Goal: Information Seeking & Learning: Learn about a topic

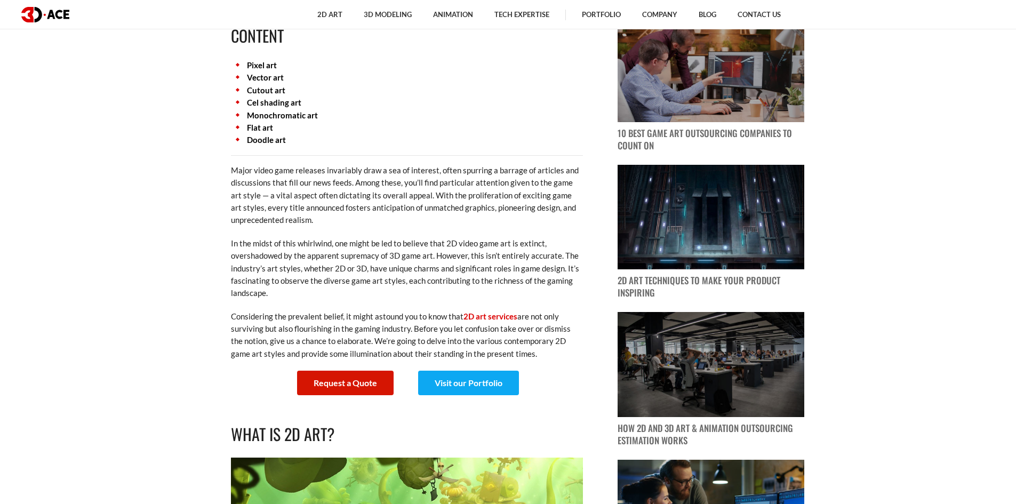
scroll to position [533, 0]
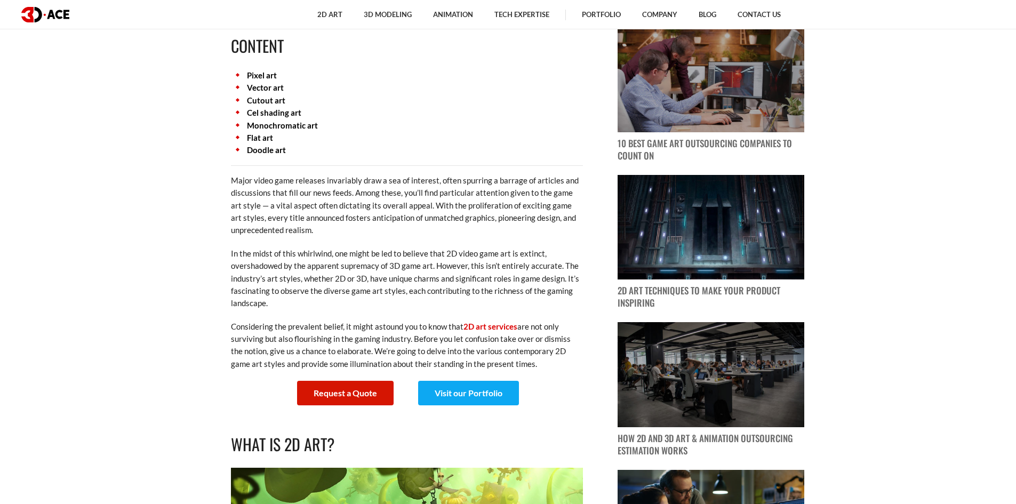
click at [270, 112] on link "Cel shading art" at bounding box center [274, 113] width 54 height 10
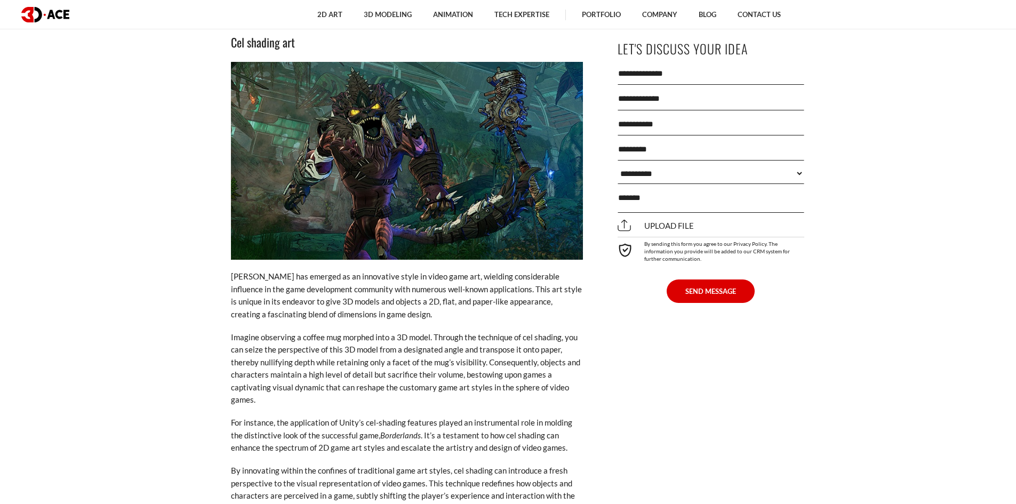
scroll to position [3652, 0]
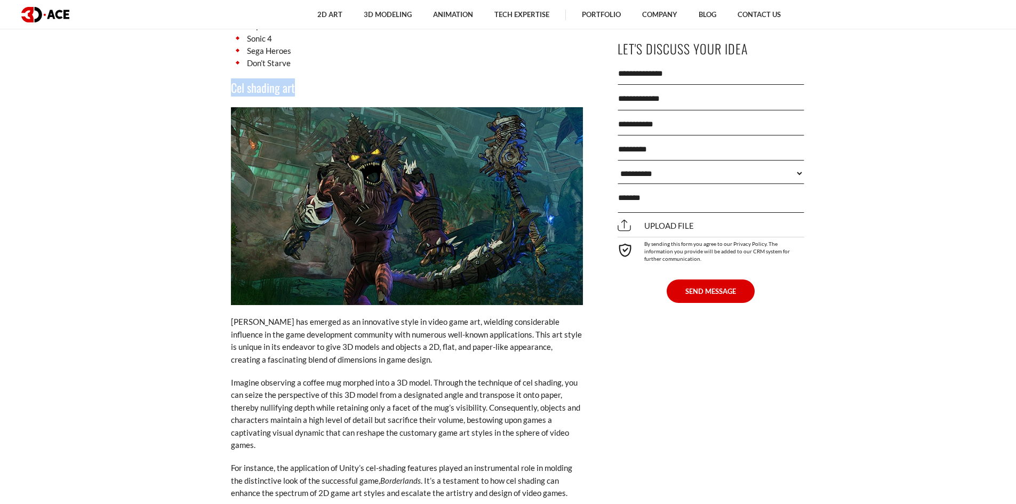
drag, startPoint x: 233, startPoint y: 64, endPoint x: 299, endPoint y: 67, distance: 66.2
click at [299, 67] on div "[DATE] Content Pixel art Vector art Cutout art Cel shading art Monochromatic ar…" at bounding box center [406, 292] width 389 height 6830
copy h3 "Cel shading art"
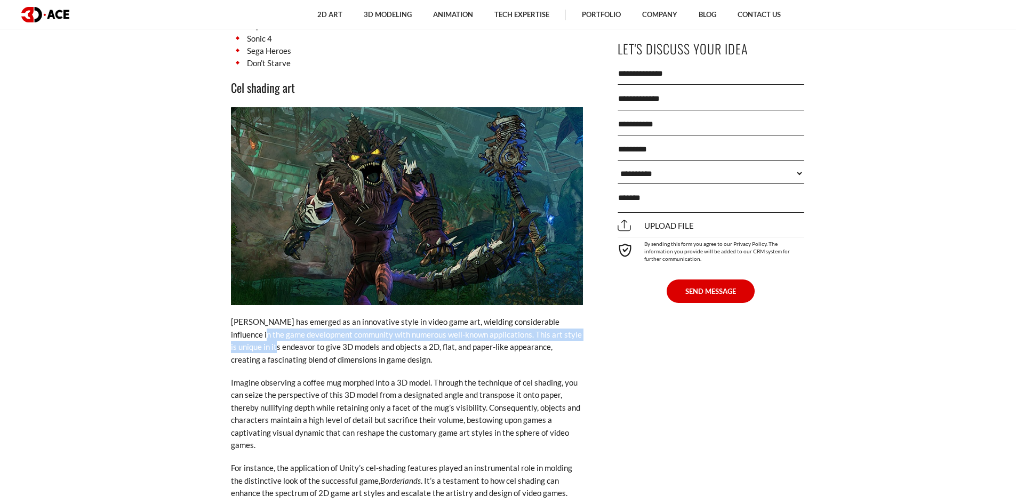
drag, startPoint x: 196, startPoint y: 316, endPoint x: 246, endPoint y: 322, distance: 50.0
click at [237, 336] on p "[PERSON_NAME] has emerged as an innovative style in video game art, wielding co…" at bounding box center [407, 341] width 352 height 50
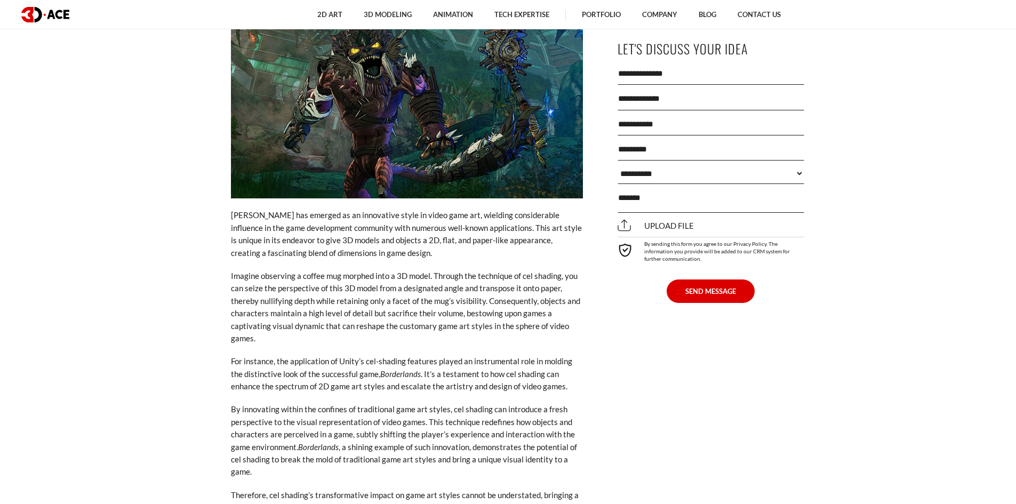
scroll to position [3812, 0]
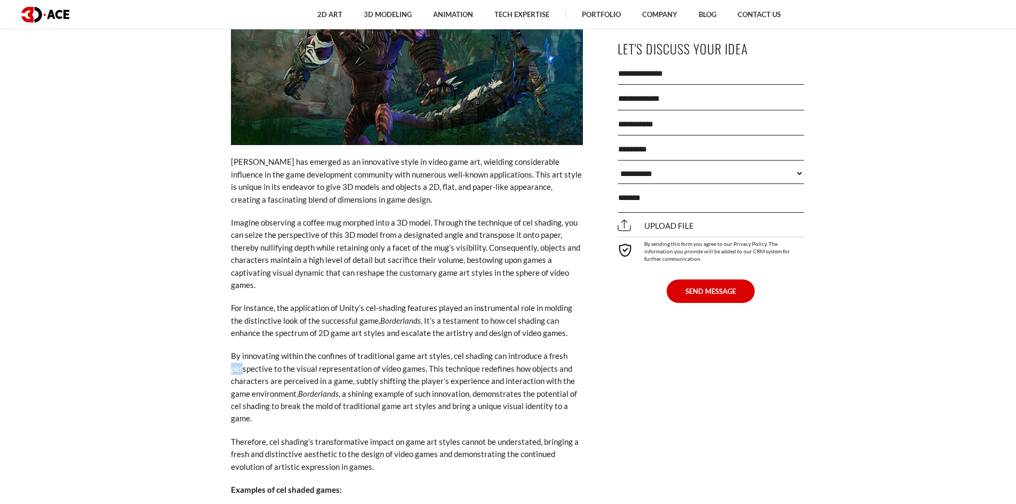
drag, startPoint x: 215, startPoint y: 342, endPoint x: 242, endPoint y: 342, distance: 27.2
click at [242, 342] on div "[DATE] Content Pixel art Vector art Cutout art Cel shading art Monochromatic ar…" at bounding box center [406, 132] width 389 height 6830
click at [242, 350] on p "By innovating within the confines of traditional game art styles, cel shading c…" at bounding box center [407, 387] width 352 height 75
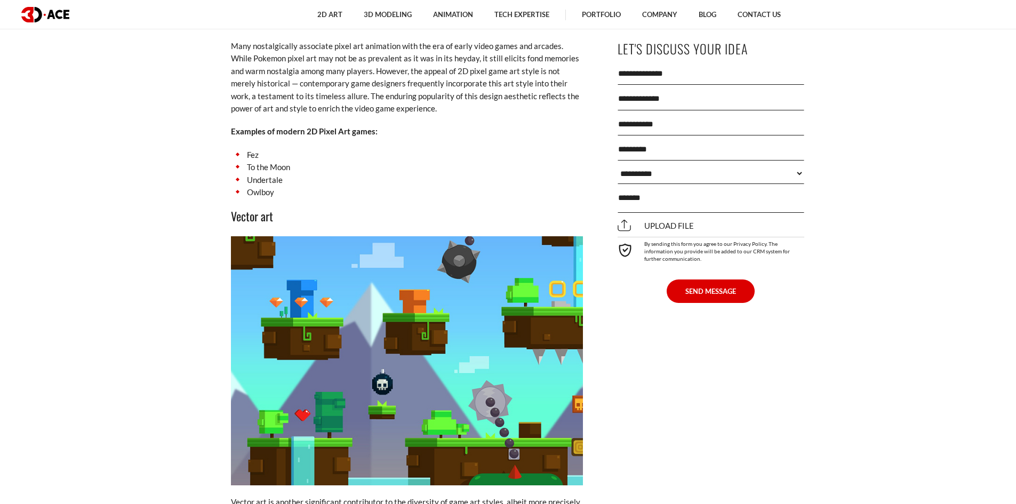
scroll to position [2441, 0]
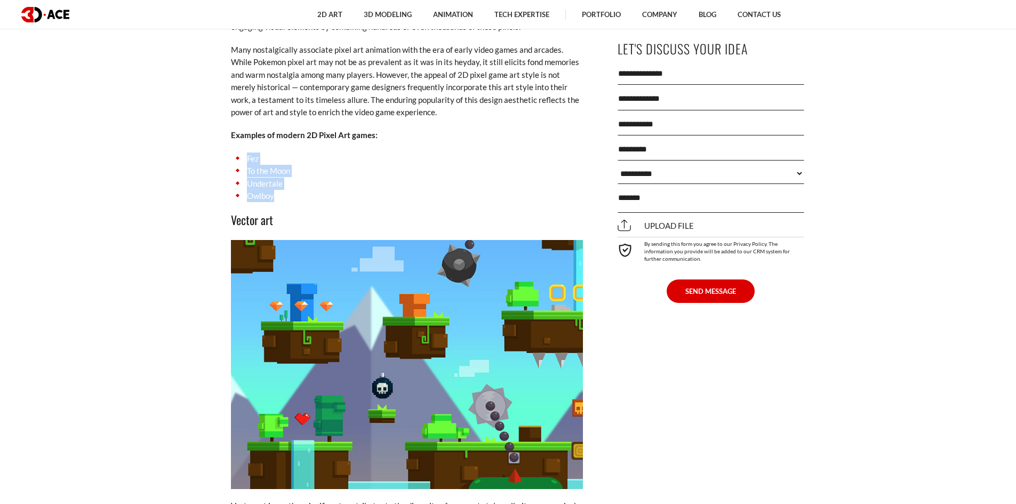
drag, startPoint x: 278, startPoint y: 189, endPoint x: 244, endPoint y: 149, distance: 53.0
click at [244, 153] on ul "Fez To the Moon Undertale Owlboy" at bounding box center [407, 178] width 352 height 50
click at [244, 153] on li "Fez" at bounding box center [407, 159] width 352 height 12
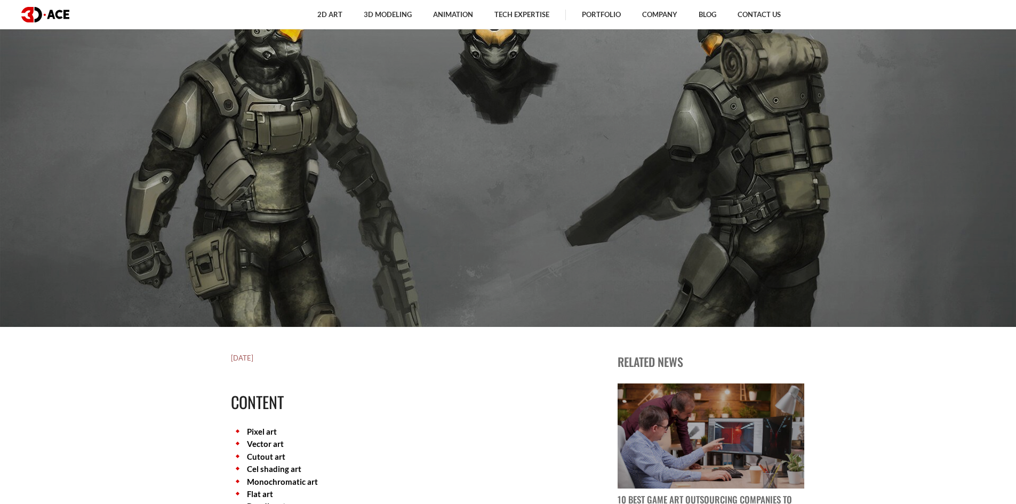
scroll to position [0, 0]
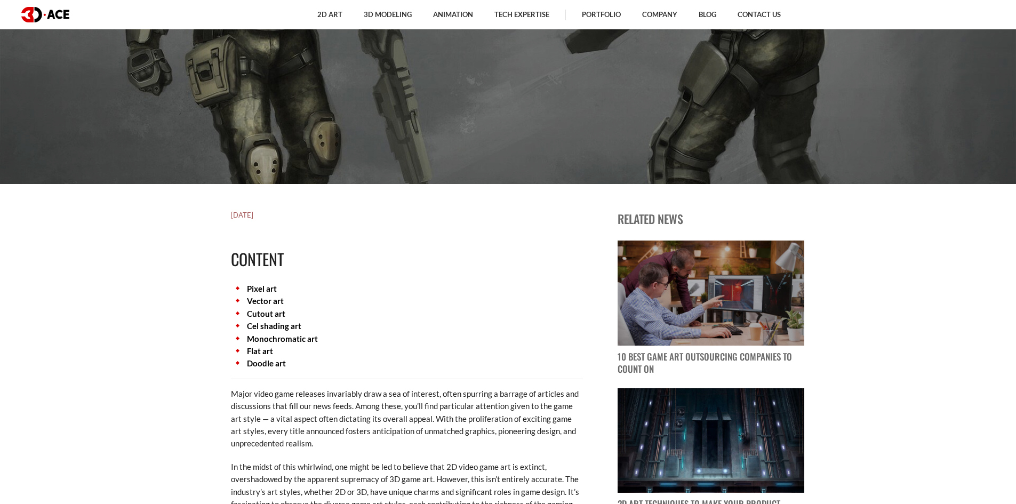
click at [270, 360] on link "Doodle art" at bounding box center [266, 363] width 39 height 10
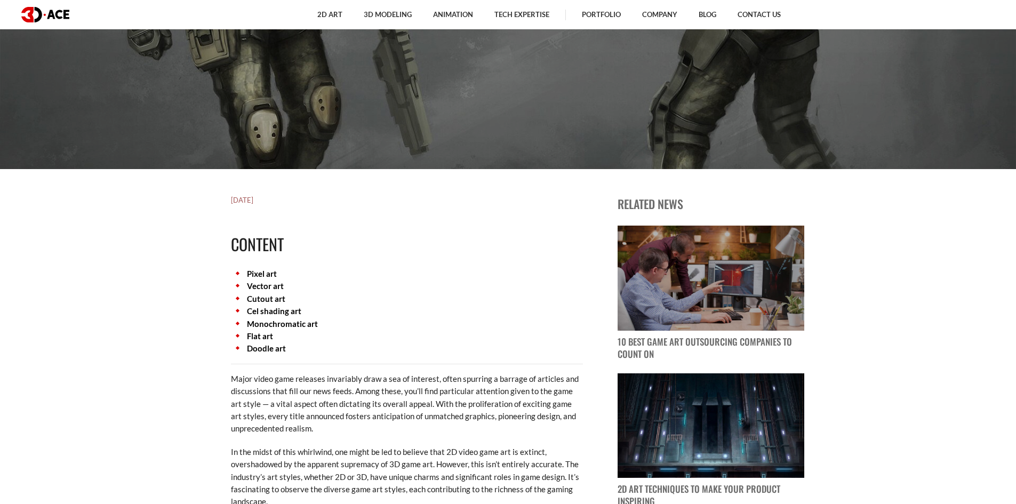
scroll to position [427, 0]
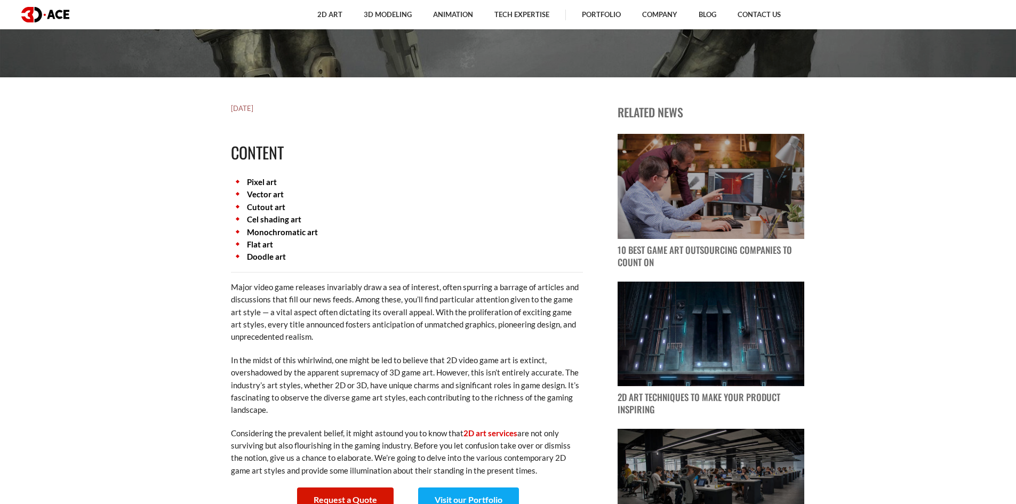
click at [257, 243] on link "Flat art" at bounding box center [260, 244] width 26 height 10
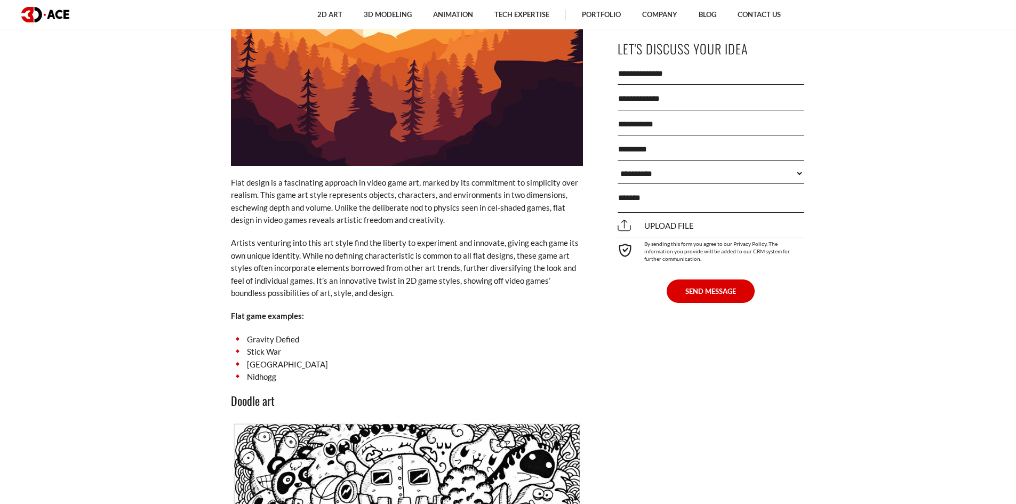
scroll to position [4978, 0]
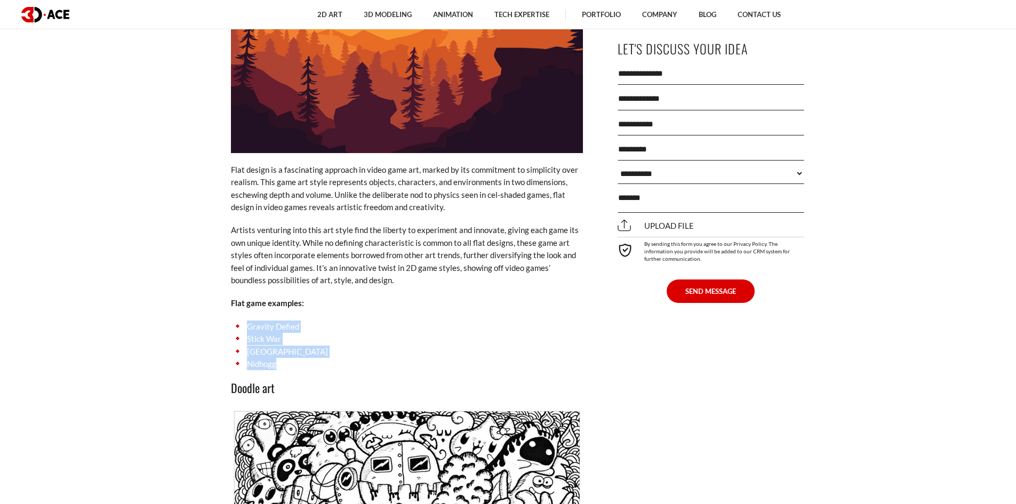
drag, startPoint x: 280, startPoint y: 342, endPoint x: 242, endPoint y: 307, distance: 51.3
click at [242, 321] on ul "Gravity Defied Stick War Flat Kingdom Nidhogg" at bounding box center [407, 346] width 352 height 50
click at [242, 321] on li "Gravity Defied" at bounding box center [407, 327] width 352 height 12
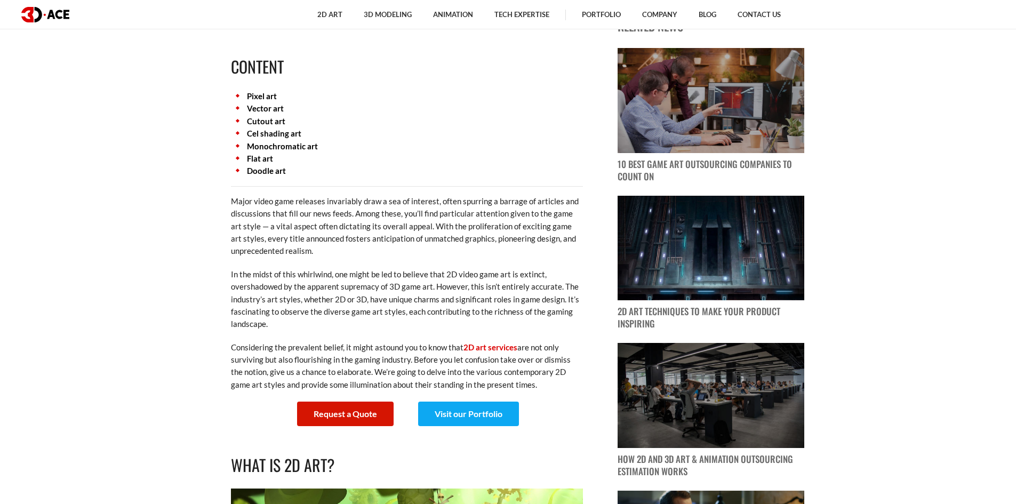
scroll to position [0, 0]
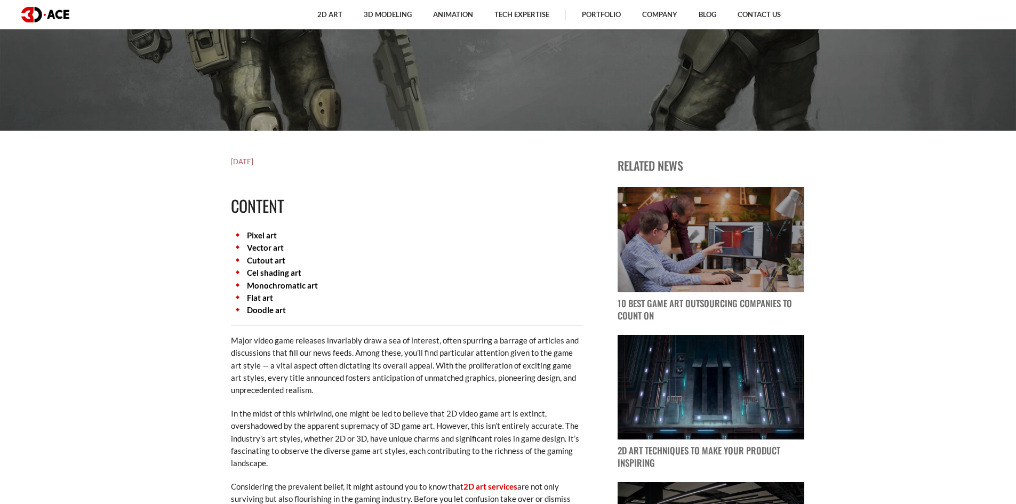
click at [256, 284] on link "Monochromatic art" at bounding box center [282, 286] width 71 height 10
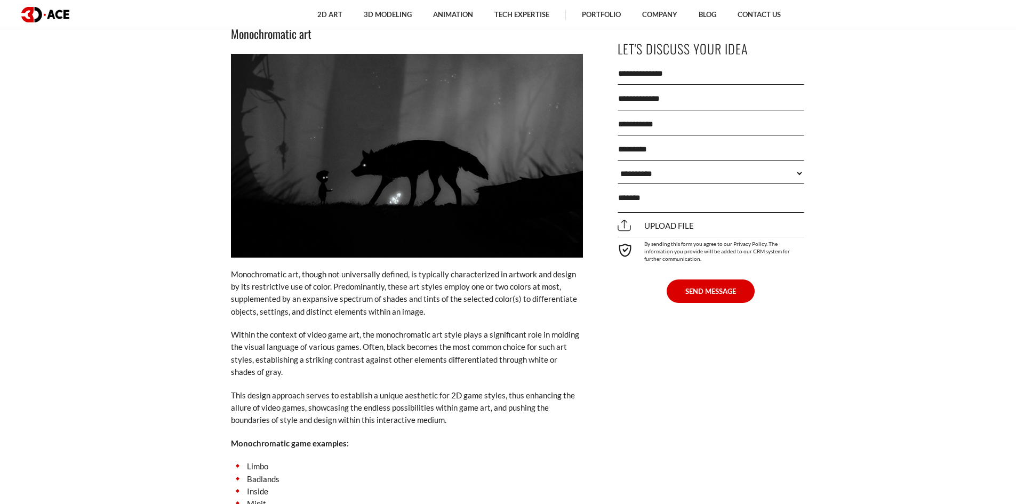
scroll to position [4419, 0]
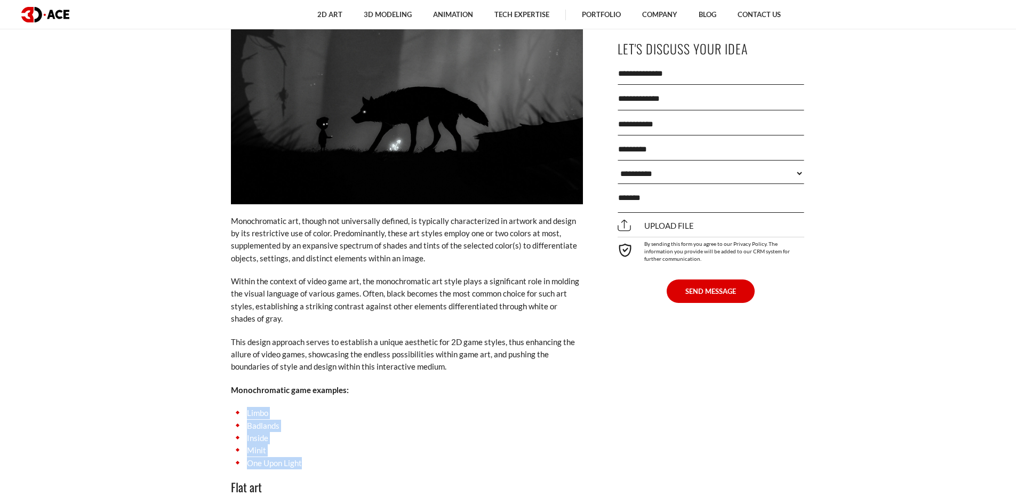
drag, startPoint x: 306, startPoint y: 437, endPoint x: 247, endPoint y: 388, distance: 76.5
click at [247, 407] on ul "Limbo Badlands Inside Minit One Upon Light" at bounding box center [407, 438] width 352 height 62
click at [247, 407] on li "Limbo" at bounding box center [407, 413] width 352 height 12
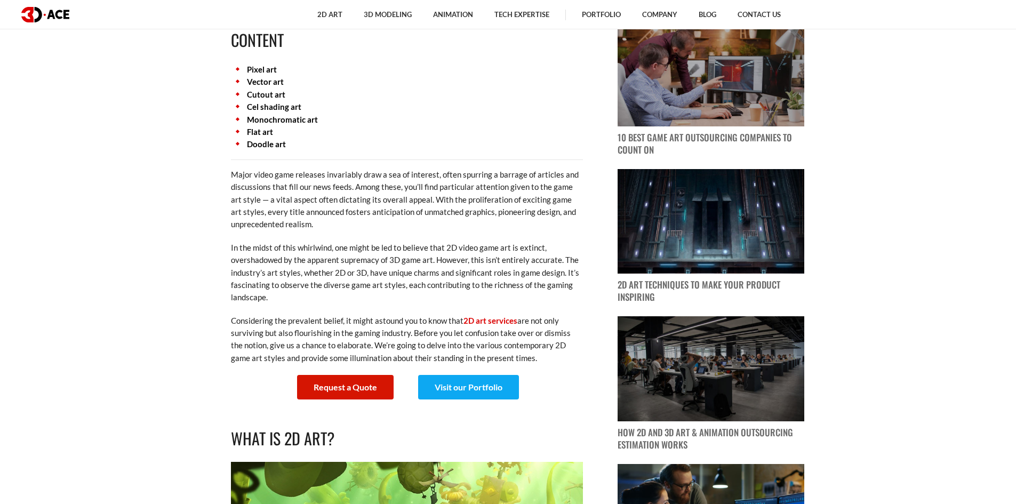
scroll to position [514, 0]
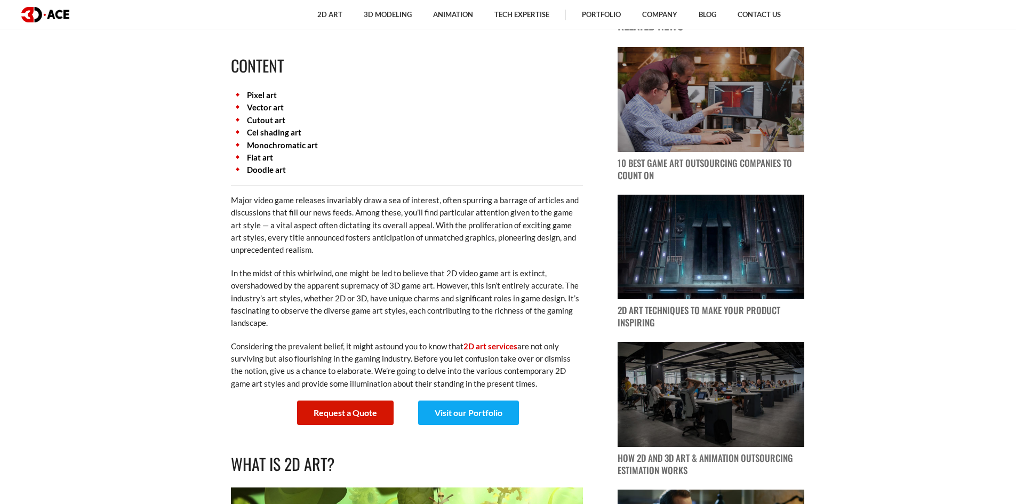
click at [266, 120] on link "Cutout art" at bounding box center [266, 120] width 38 height 10
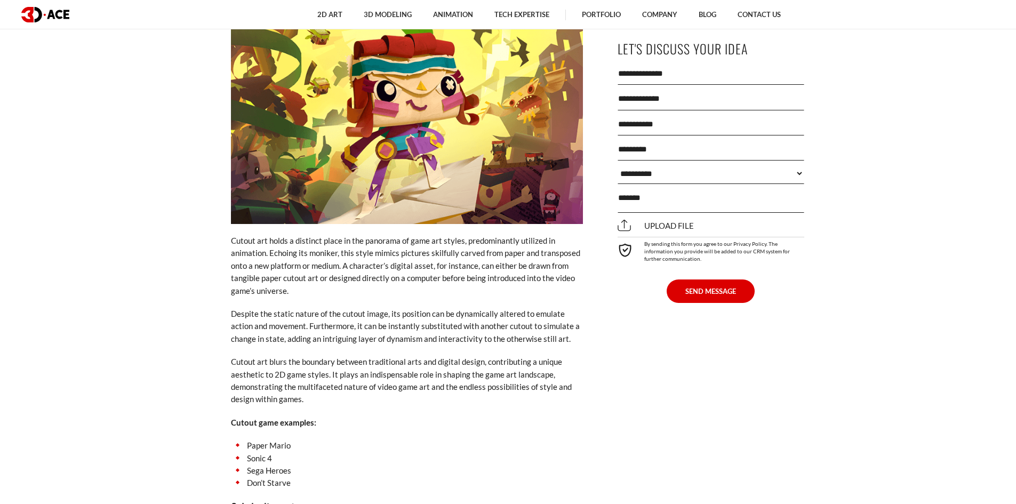
scroll to position [3258, 0]
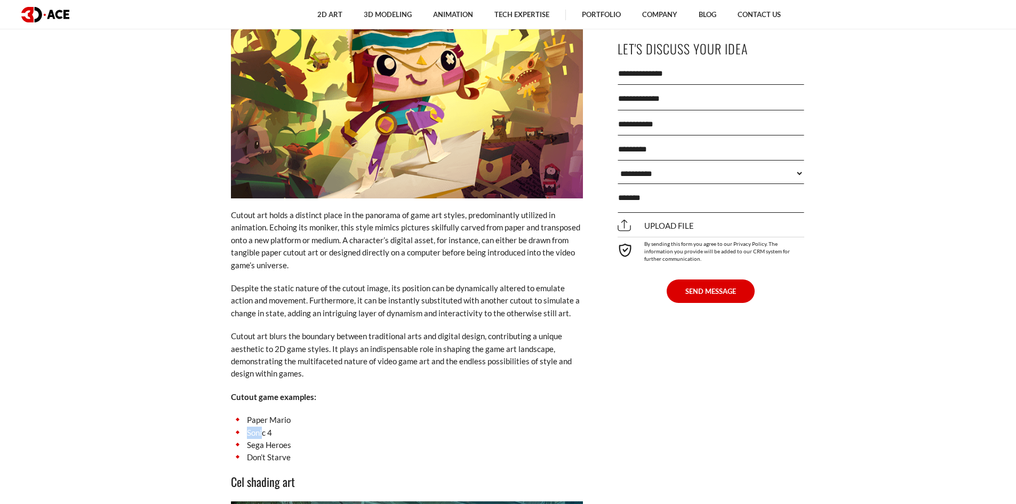
drag, startPoint x: 237, startPoint y: 411, endPoint x: 265, endPoint y: 410, distance: 27.8
click at [264, 427] on li "Sonic 4" at bounding box center [407, 433] width 352 height 12
click at [265, 427] on li "Sonic 4" at bounding box center [407, 433] width 352 height 12
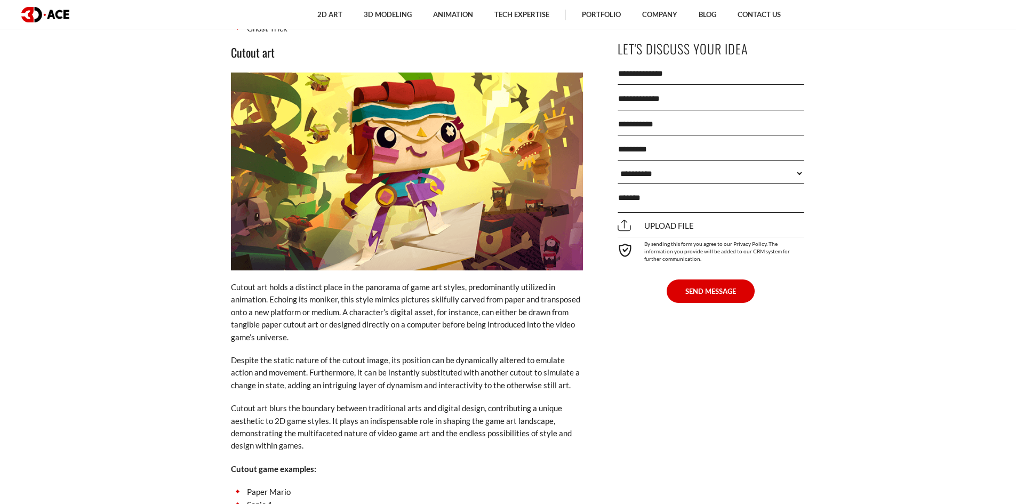
scroll to position [3205, 0]
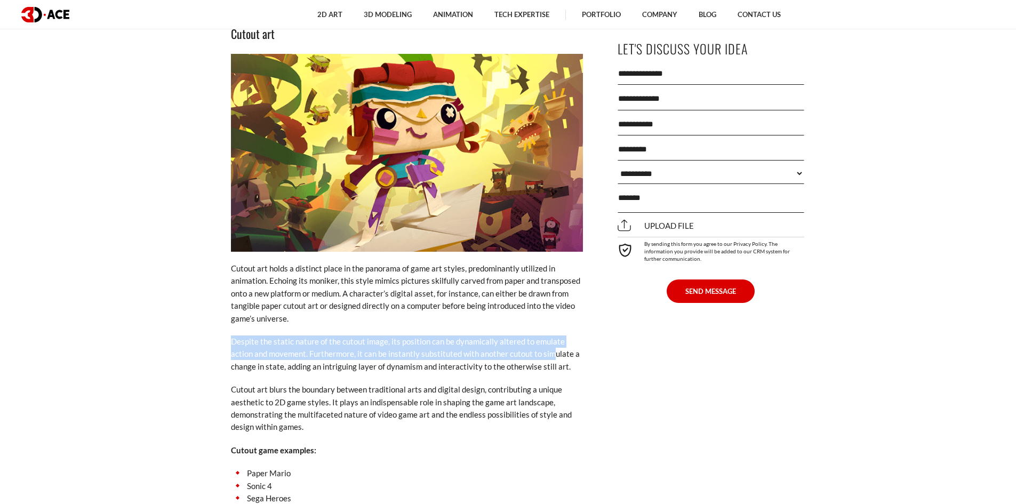
drag, startPoint x: 225, startPoint y: 317, endPoint x: 555, endPoint y: 330, distance: 331.0
click at [555, 336] on p "Despite the static nature of the cutout image, its position can be dynamically …" at bounding box center [407, 354] width 352 height 37
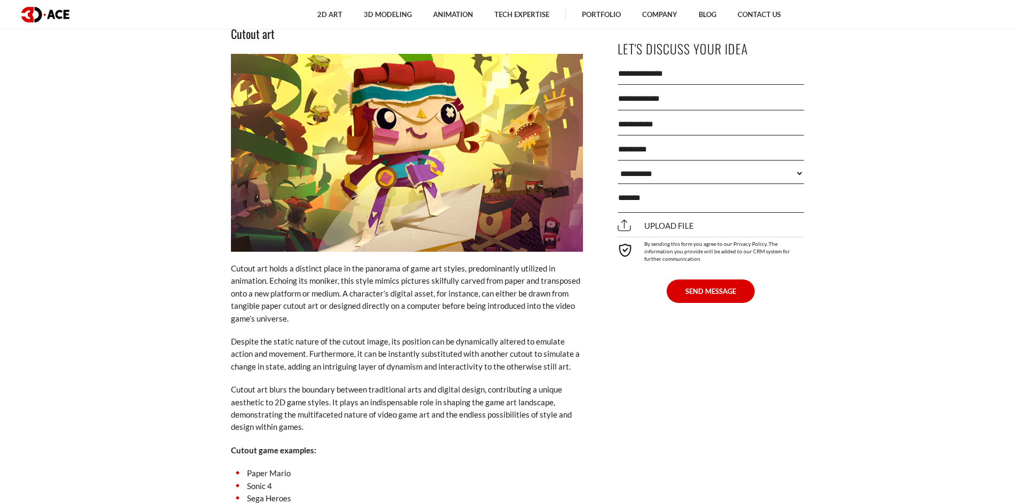
drag, startPoint x: 364, startPoint y: 72, endPoint x: 185, endPoint y: 92, distance: 179.8
